Goal: Use online tool/utility: Use online tool/utility

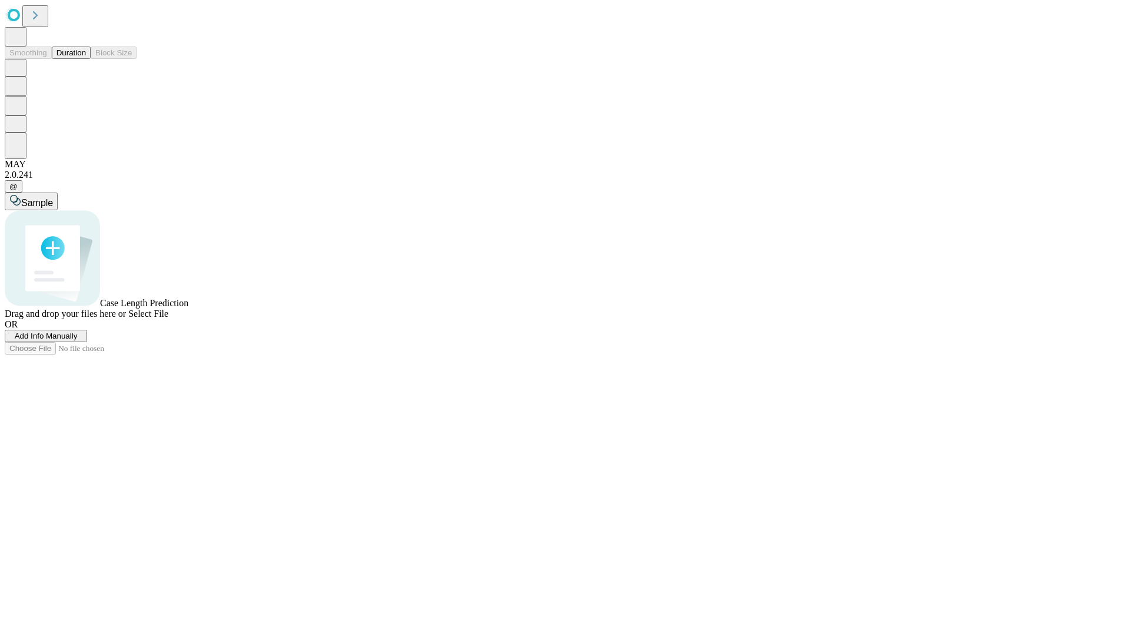
click at [86, 59] on button "Duration" at bounding box center [71, 53] width 39 height 12
click at [168, 318] on span "Select File" at bounding box center [148, 313] width 40 height 10
